Goal: Task Accomplishment & Management: Manage account settings

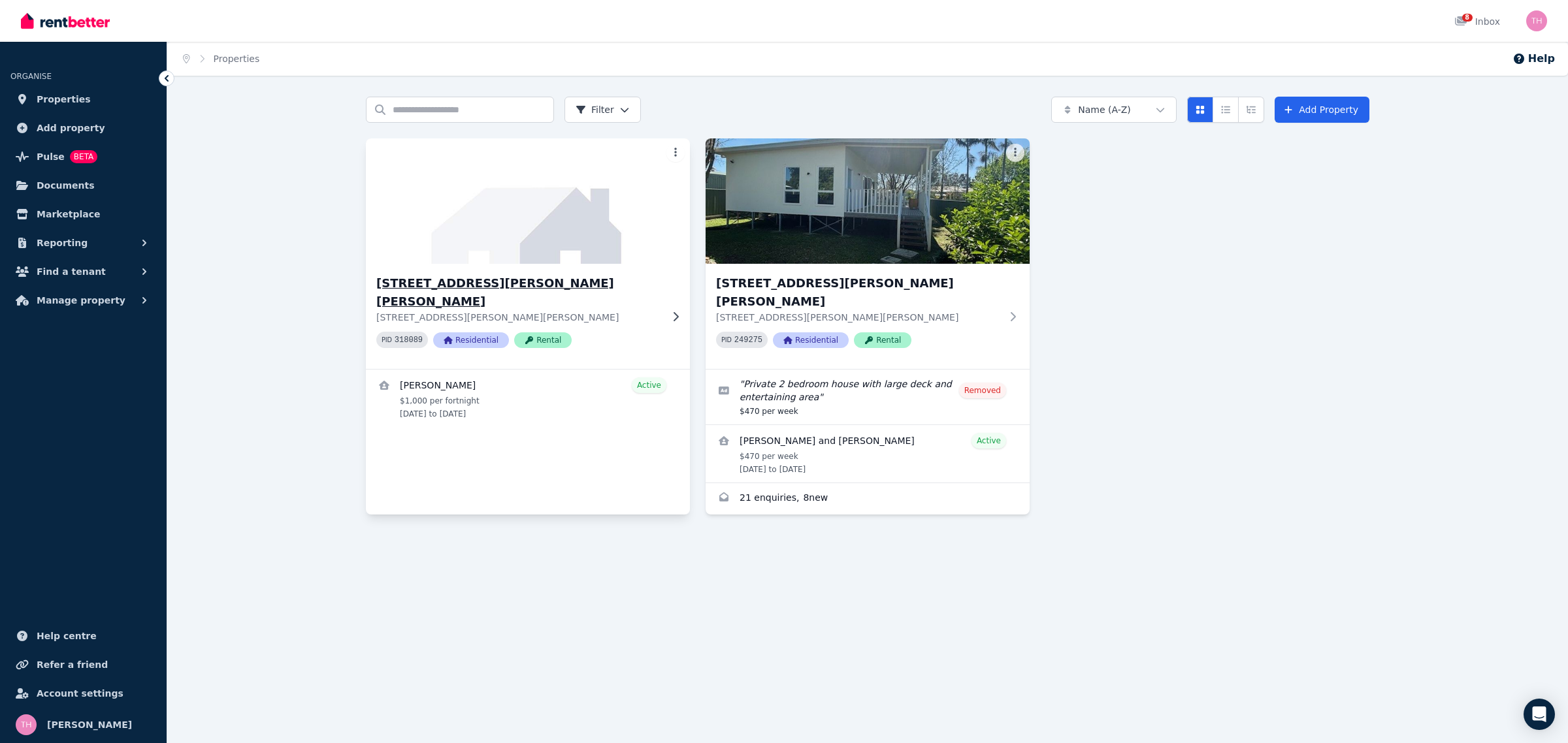
click at [560, 239] on img at bounding box center [528, 201] width 340 height 132
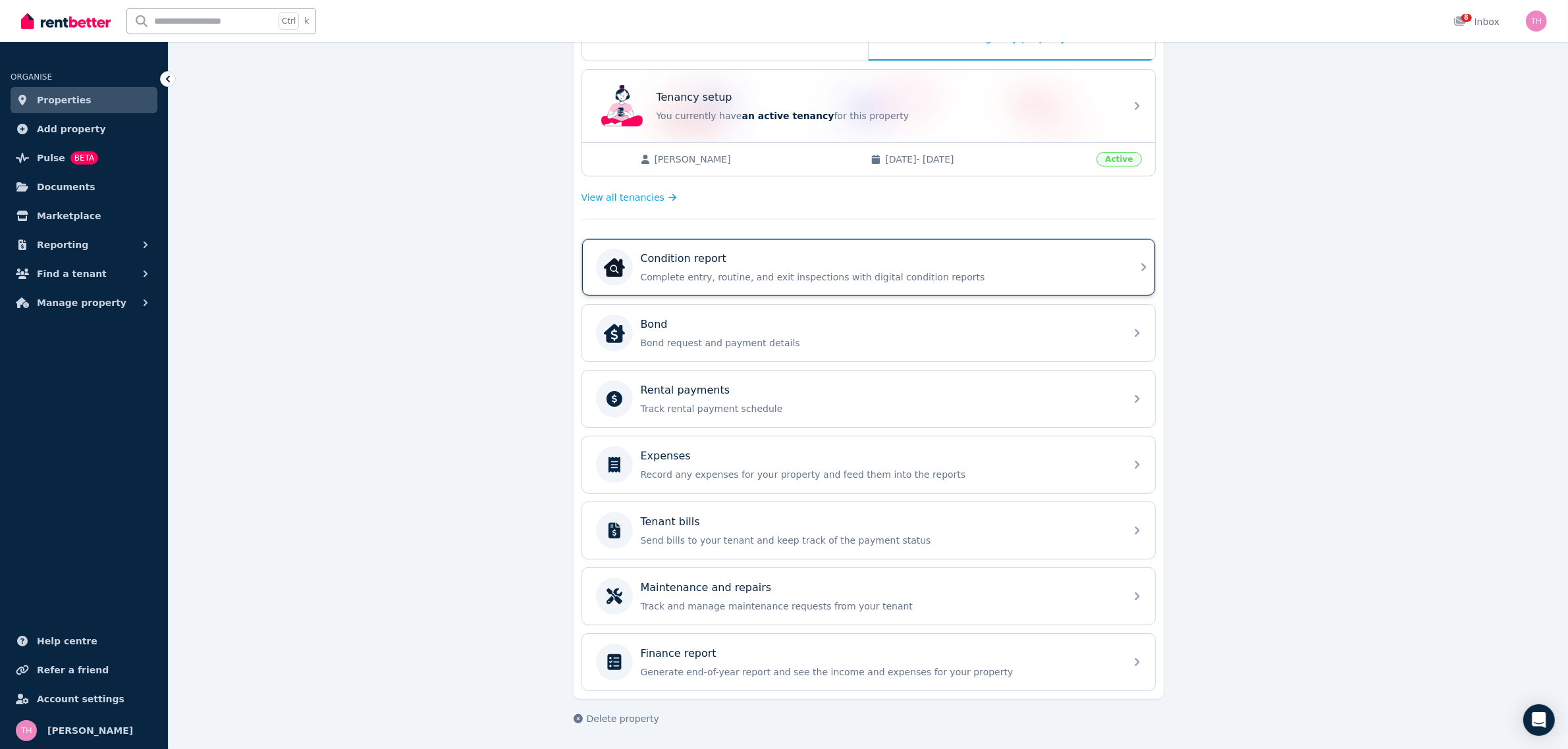
scroll to position [80, 0]
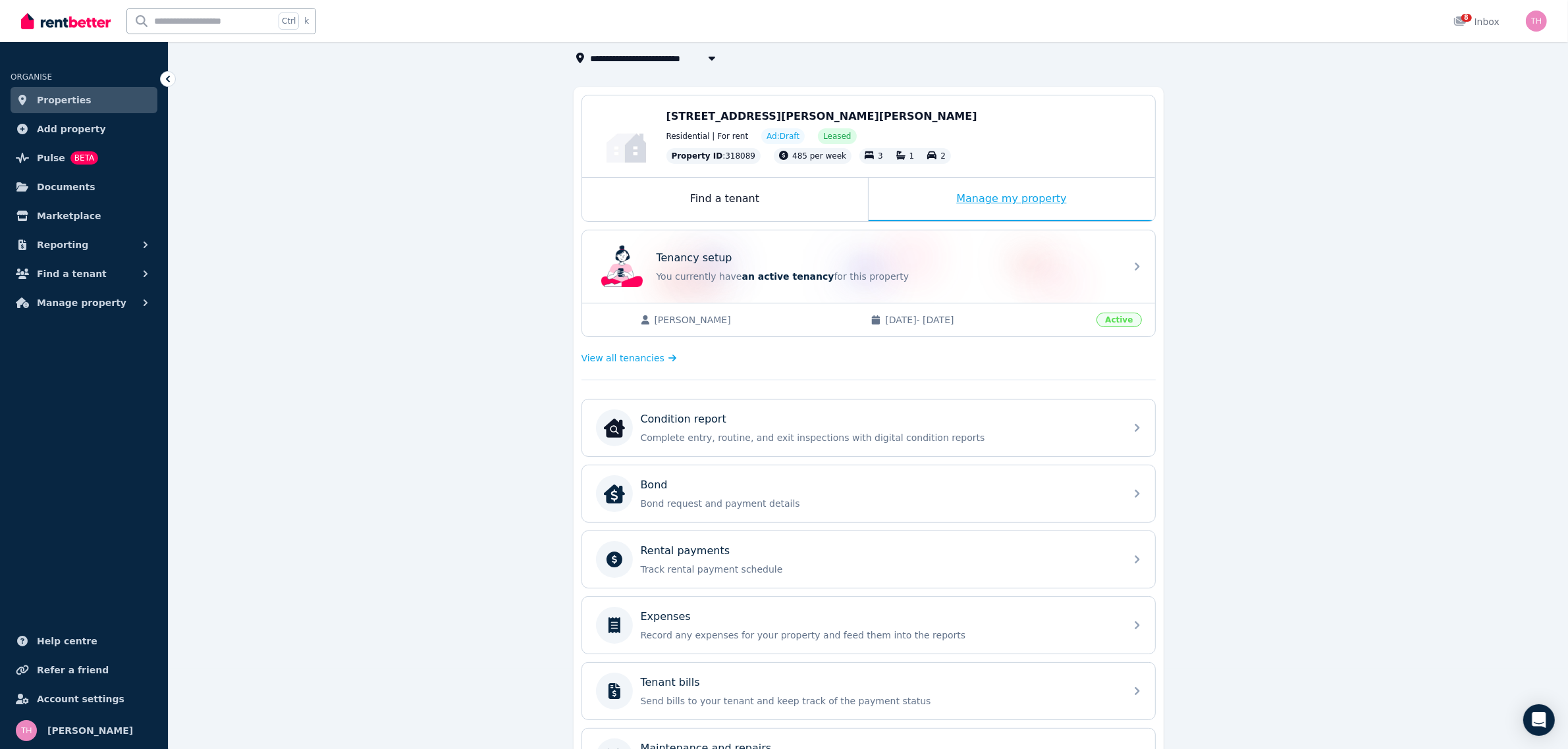
click at [1003, 199] on div "Manage my property" at bounding box center [1012, 200] width 287 height 44
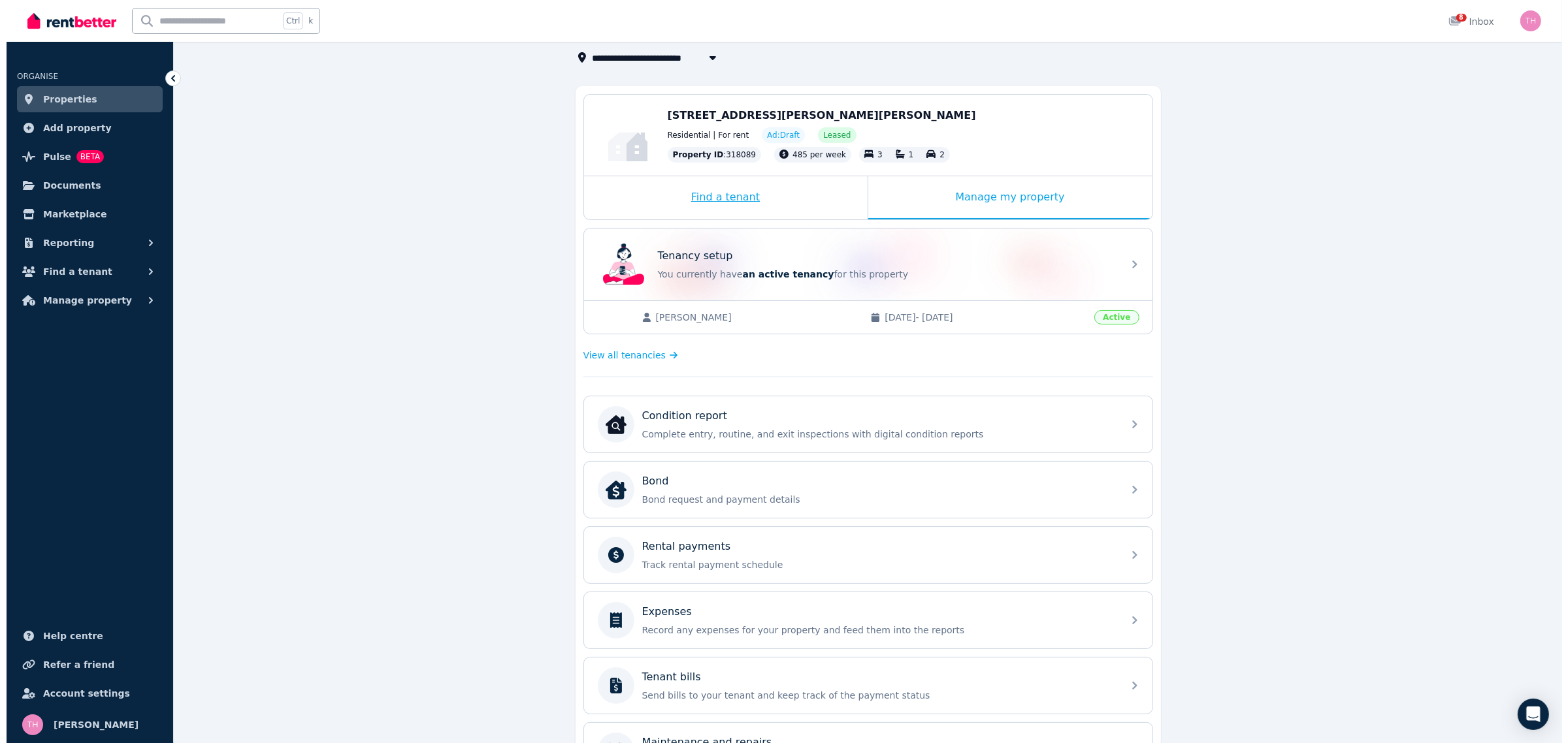
scroll to position [0, 0]
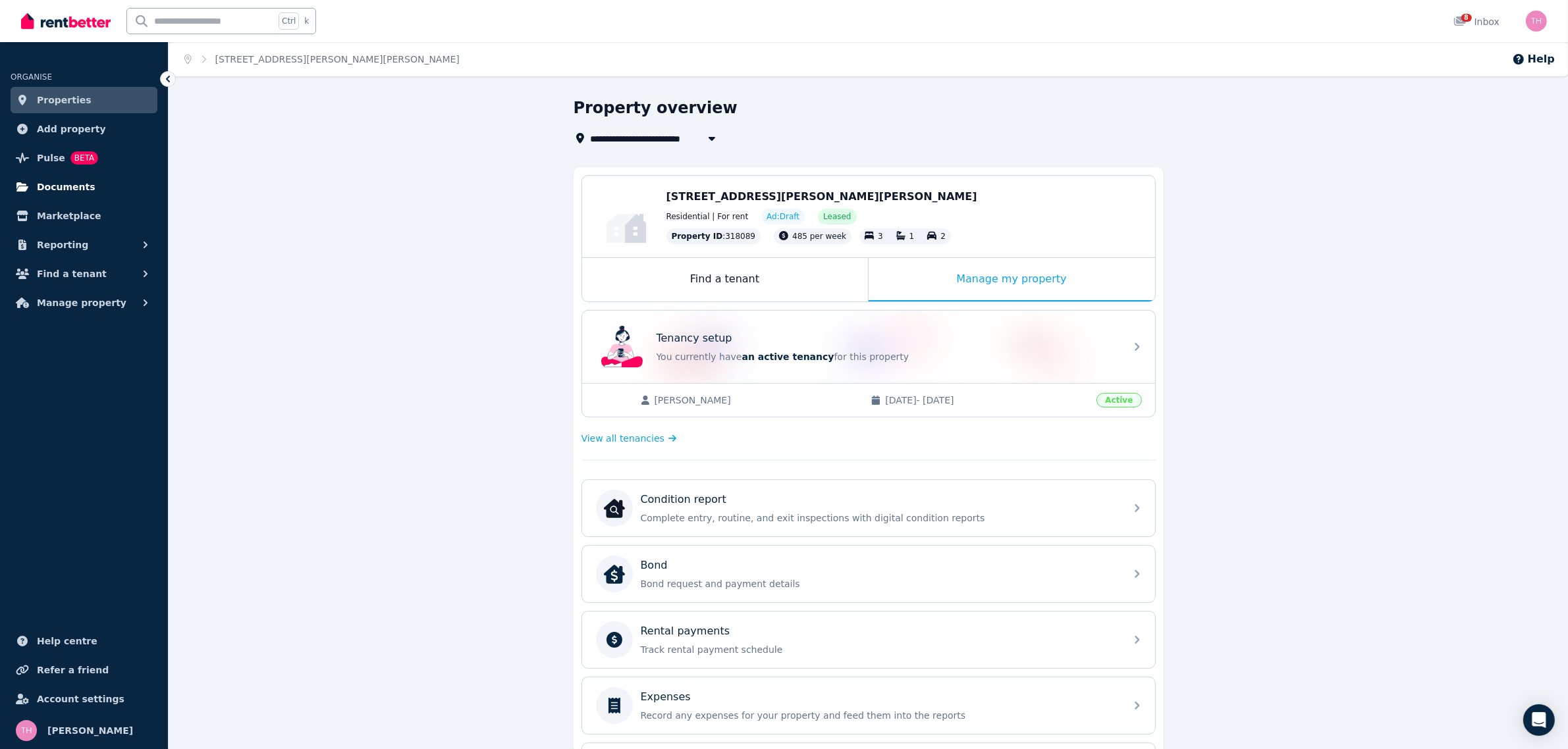
click at [33, 184] on link "Documents" at bounding box center [84, 187] width 147 height 27
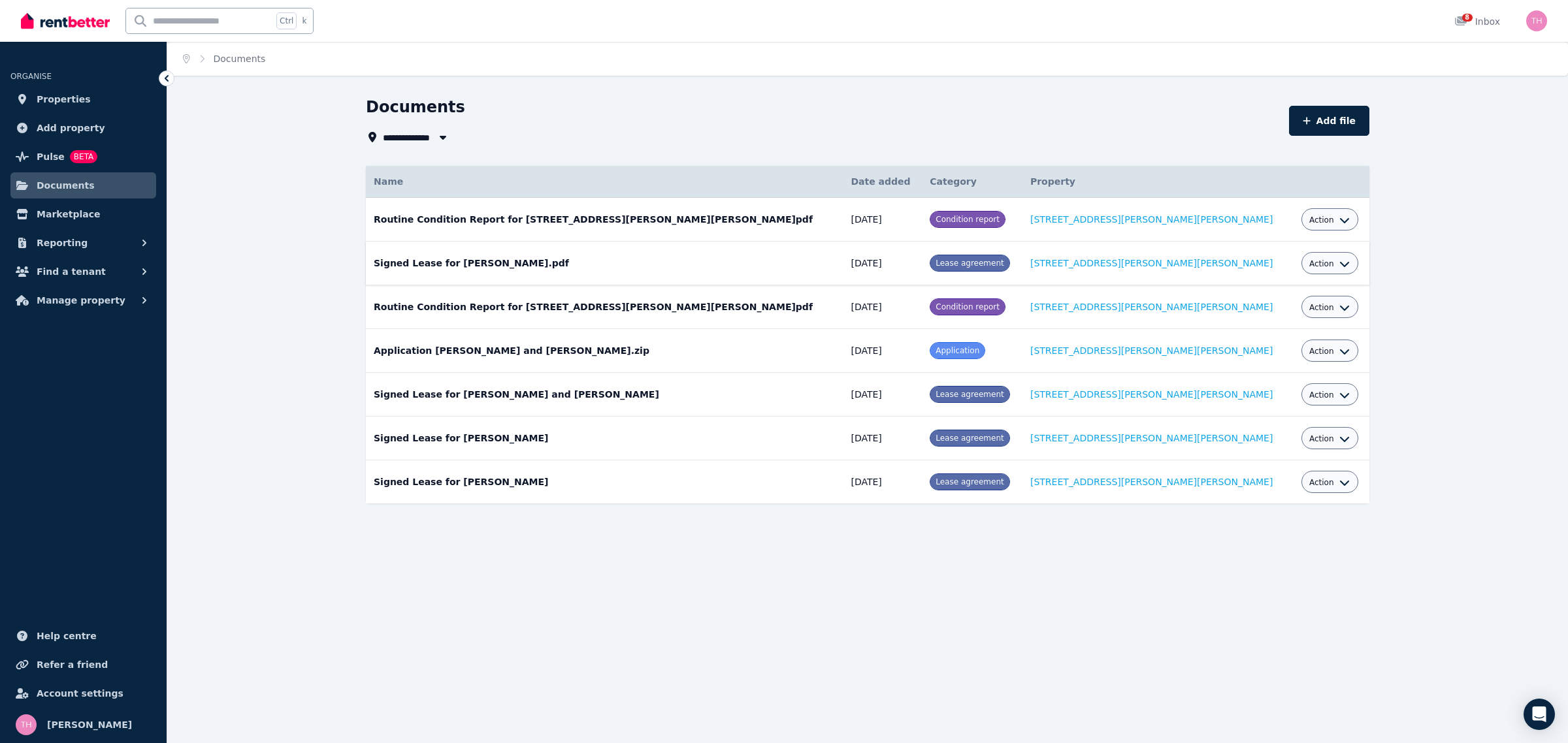
click at [1309, 267] on span "Action" at bounding box center [1322, 263] width 25 height 10
click at [1246, 314] on link "View" at bounding box center [1290, 317] width 126 height 23
